Goal: Navigation & Orientation: Find specific page/section

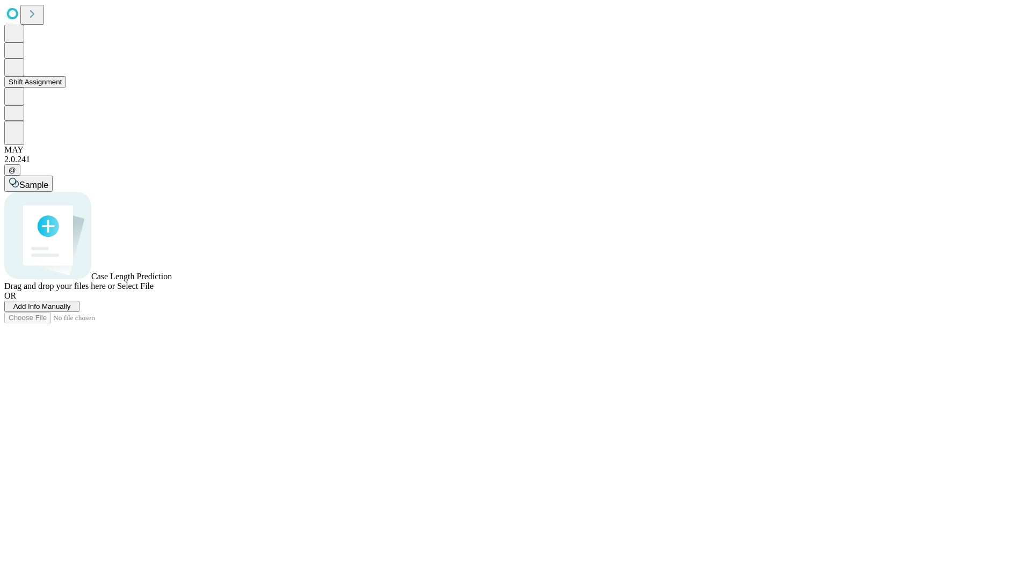
click at [66, 88] on button "Shift Assignment" at bounding box center [35, 81] width 62 height 11
